Goal: Information Seeking & Learning: Learn about a topic

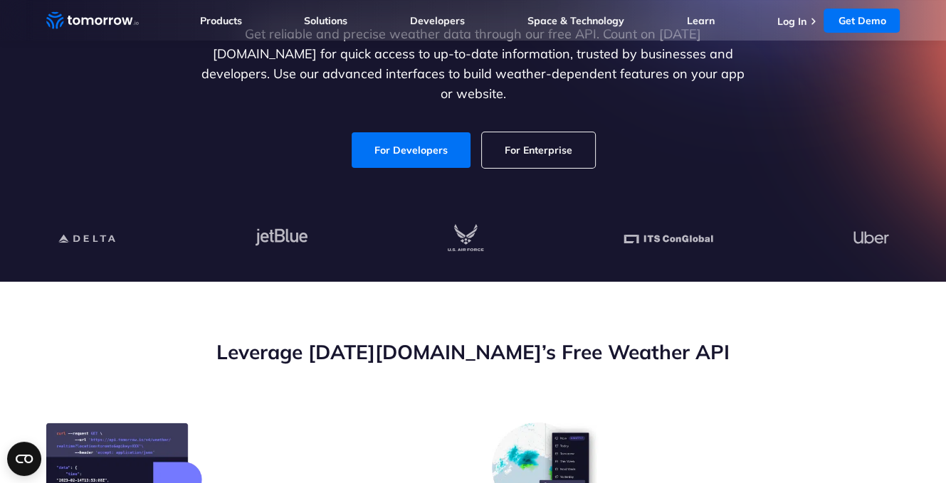
scroll to position [142, 0]
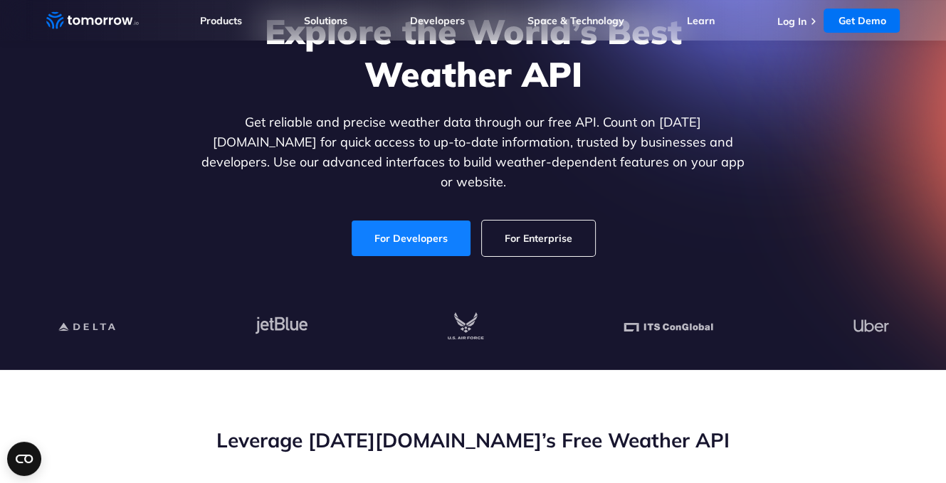
click at [368, 225] on link "For Developers" at bounding box center [411, 239] width 119 height 36
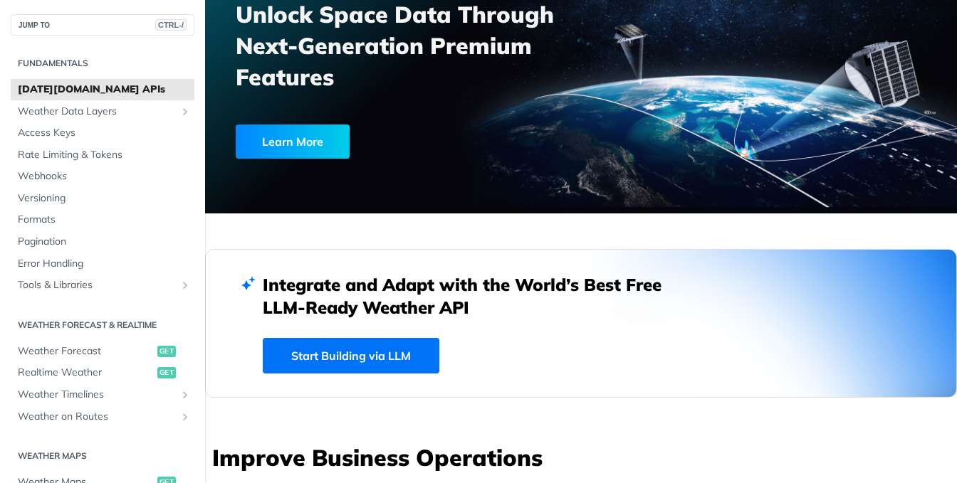
scroll to position [285, 0]
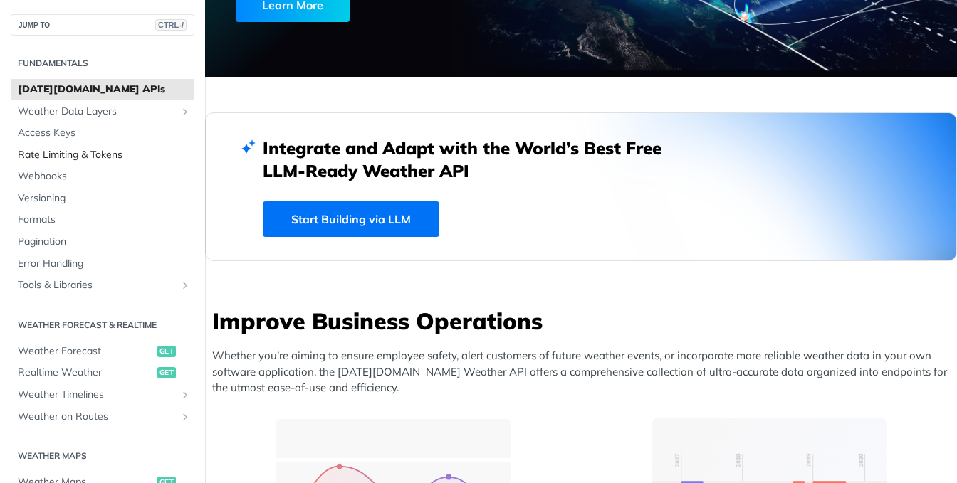
click at [75, 161] on span "Rate Limiting & Tokens" at bounding box center [104, 155] width 173 height 14
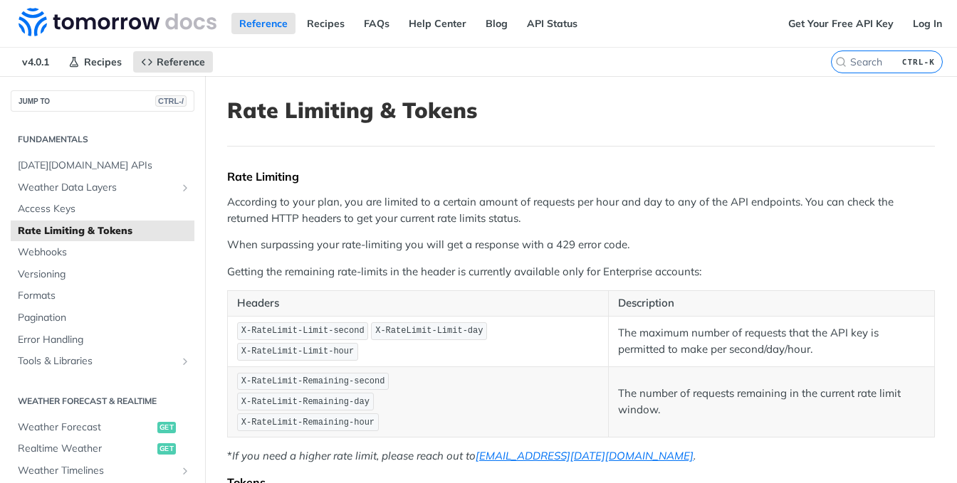
click at [421, 247] on p "When surpassing your rate-limiting you will get a response with a 429 error cod…" at bounding box center [581, 245] width 708 height 16
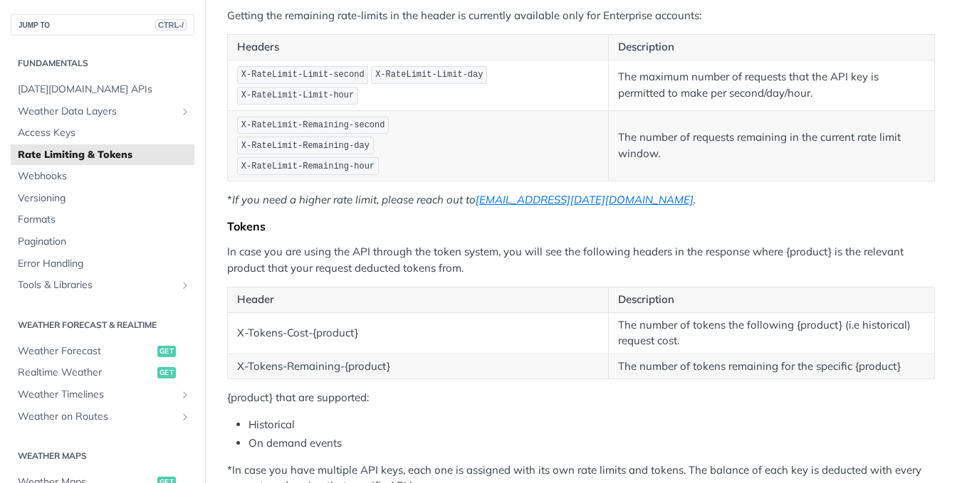
scroll to position [285, 0]
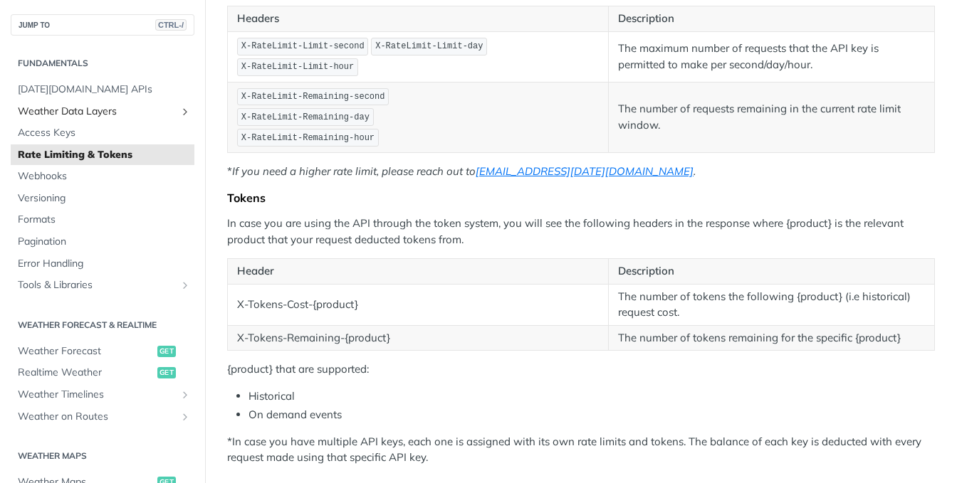
click at [56, 103] on link "Weather Data Layers" at bounding box center [103, 111] width 184 height 21
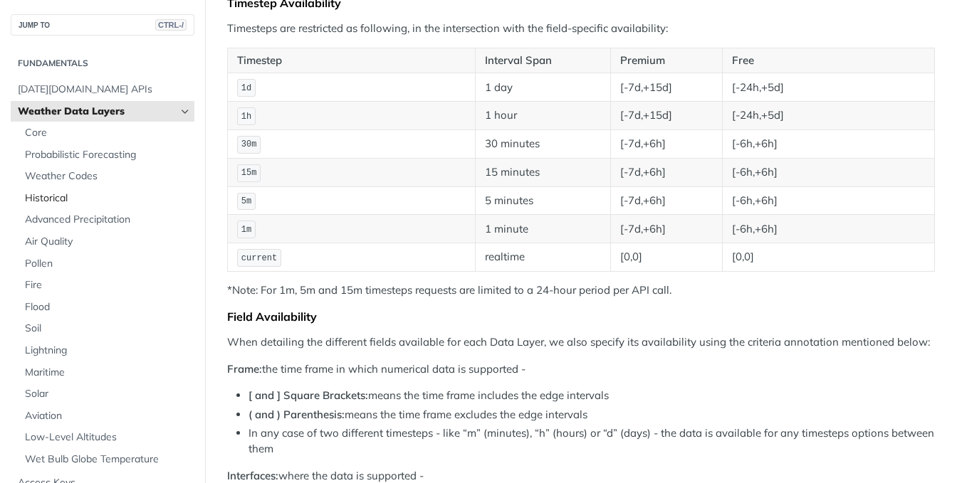
scroll to position [71, 0]
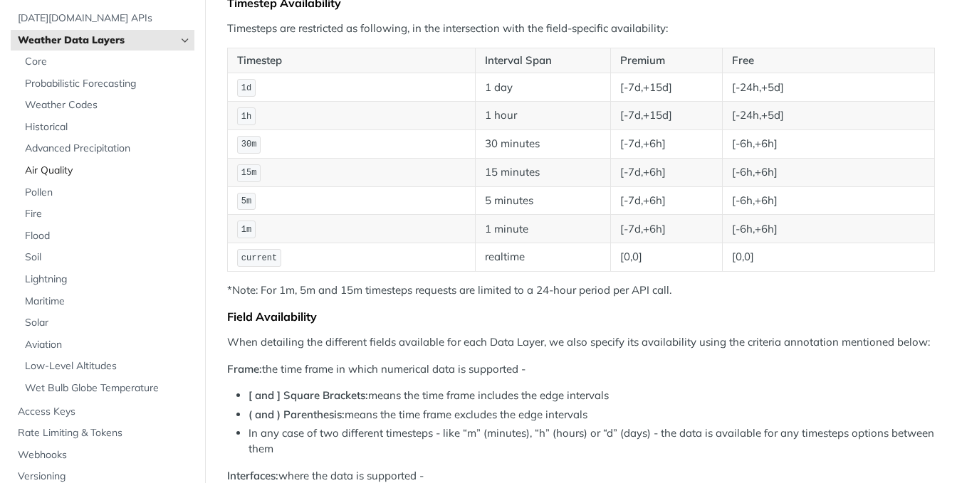
click at [105, 172] on span "Air Quality" at bounding box center [108, 171] width 166 height 14
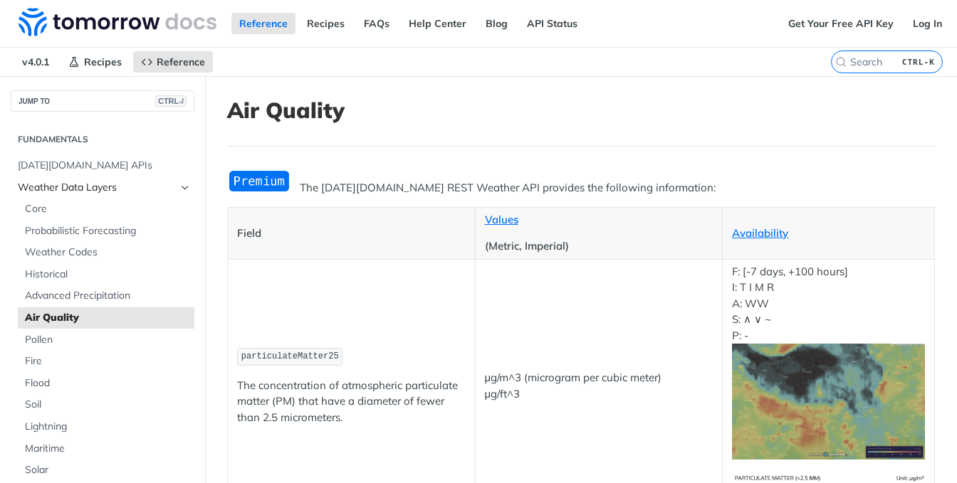
click at [57, 193] on span "Weather Data Layers" at bounding box center [97, 188] width 158 height 14
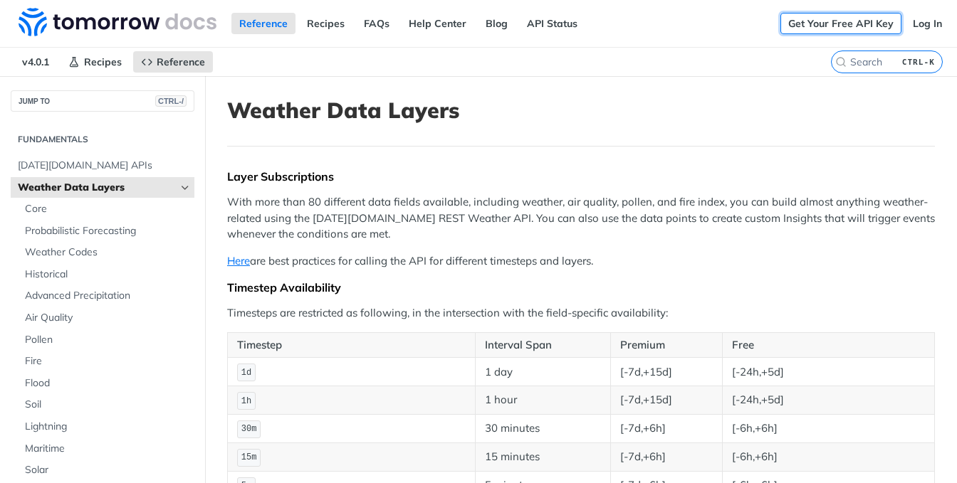
click at [863, 29] on link "Get Your Free API Key" at bounding box center [840, 23] width 121 height 21
click at [812, 25] on link "Get Your Free API Key" at bounding box center [840, 23] width 121 height 21
